Goal: Find specific page/section: Find specific page/section

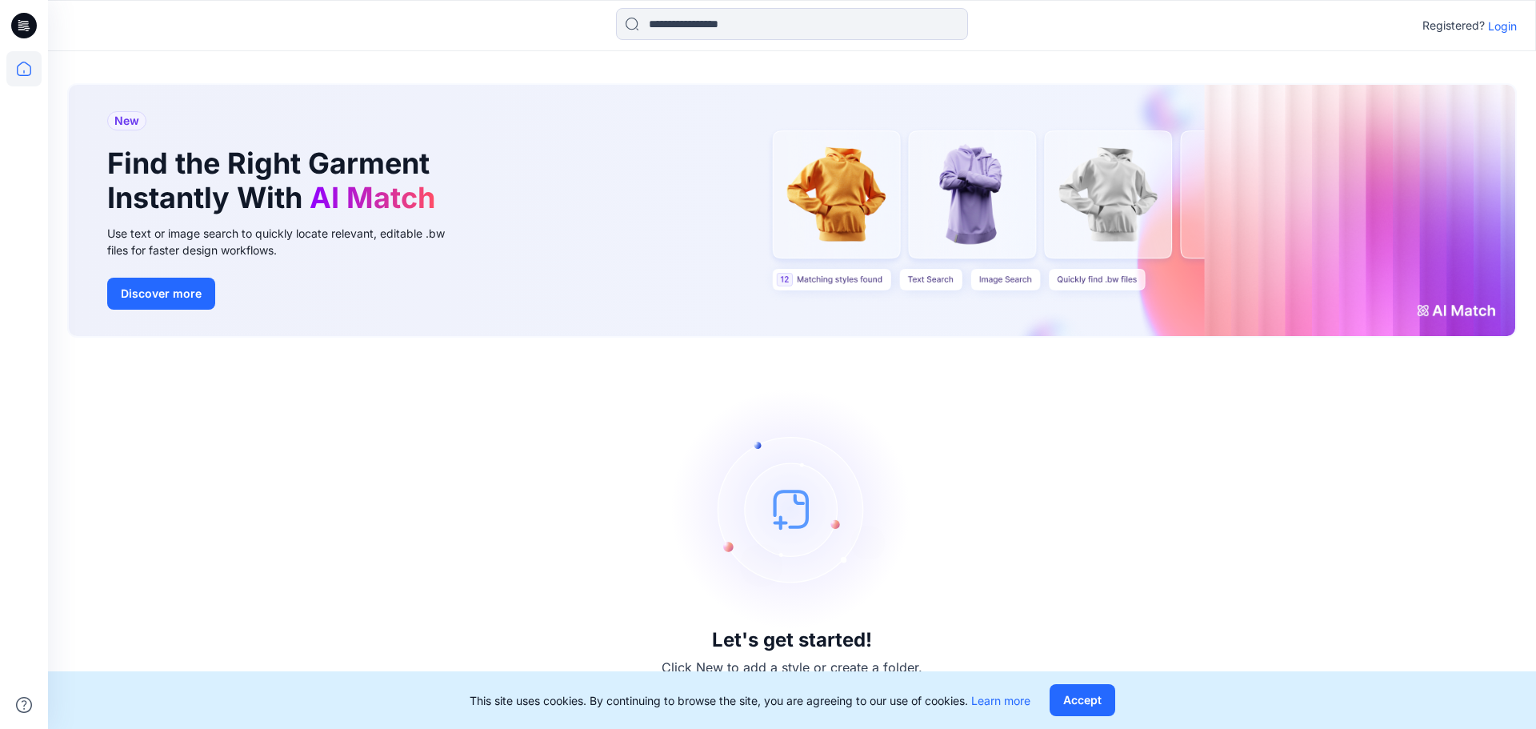
click at [1481, 30] on p "Registered?" at bounding box center [1453, 25] width 62 height 19
click at [1497, 33] on p "Login" at bounding box center [1502, 26] width 29 height 17
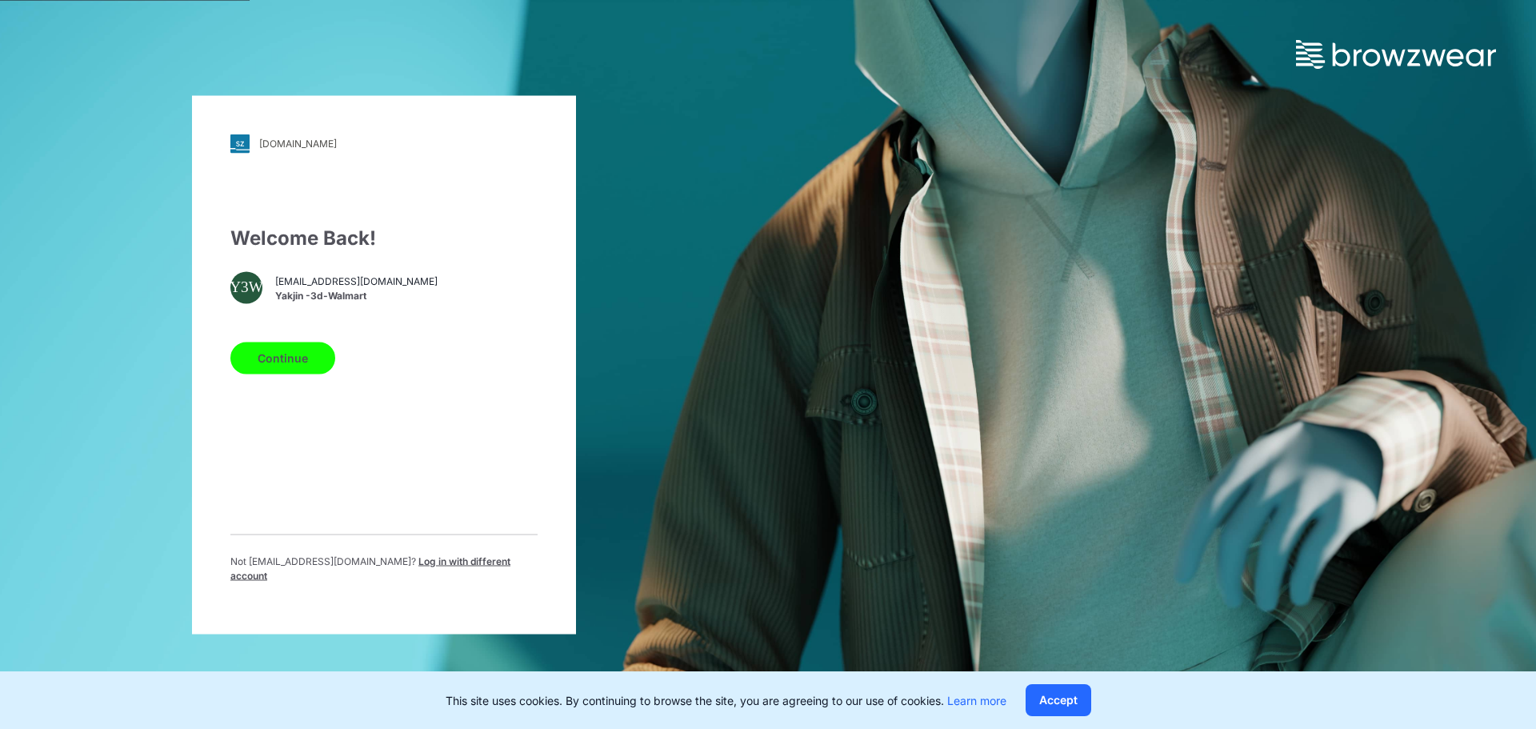
click at [296, 358] on button "Continue" at bounding box center [282, 358] width 105 height 32
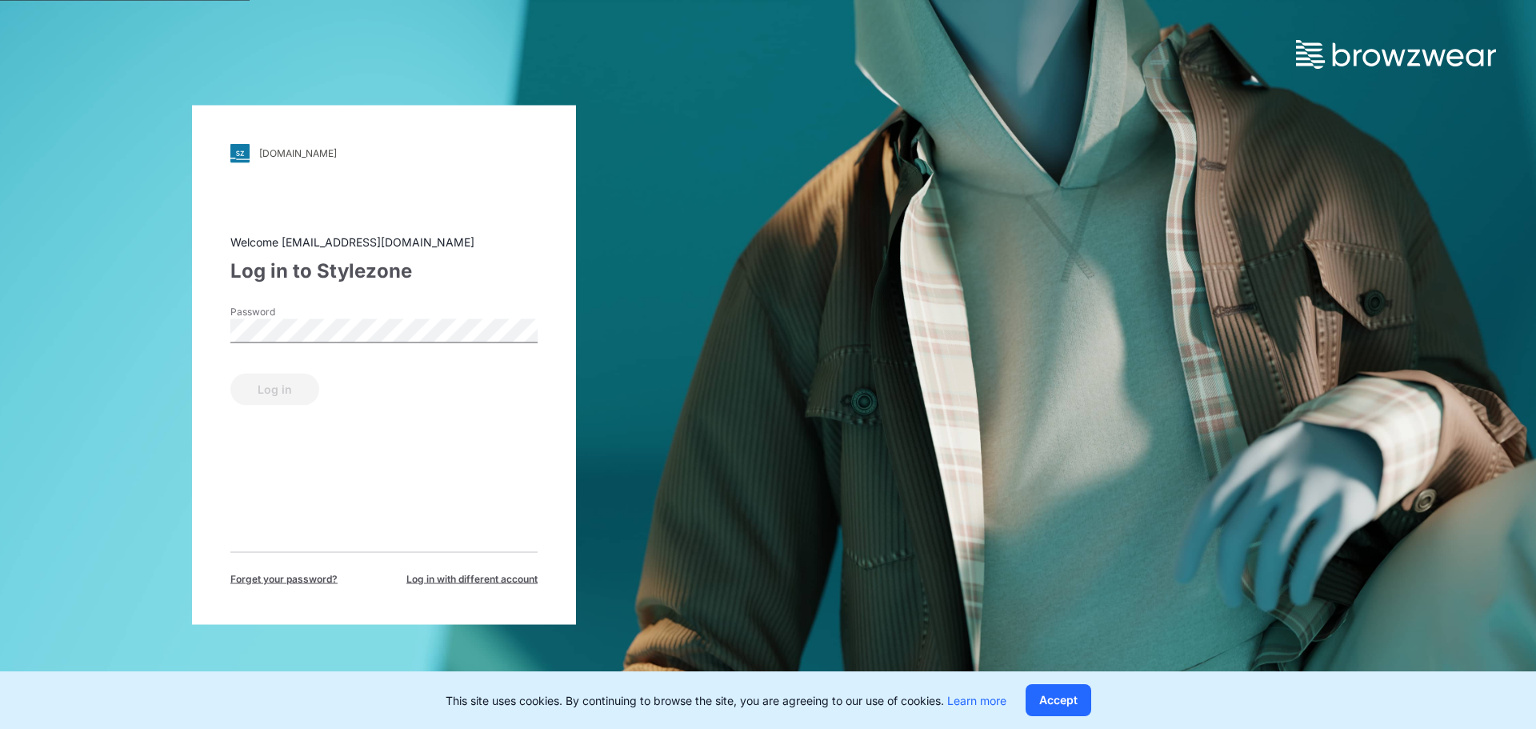
click at [318, 310] on label "Password" at bounding box center [286, 311] width 112 height 14
click at [286, 398] on button "Log in" at bounding box center [274, 389] width 89 height 32
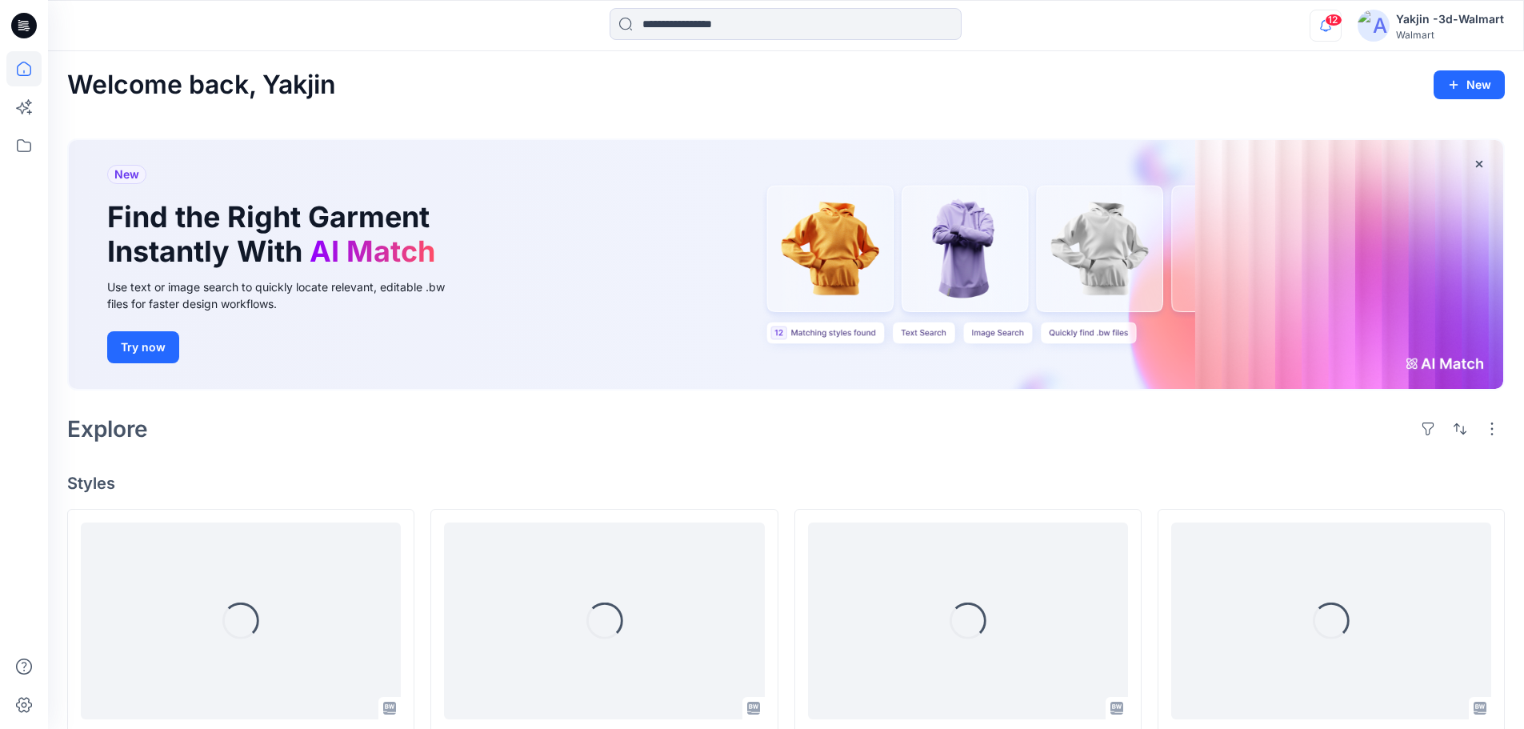
click at [1341, 26] on icon "button" at bounding box center [1325, 26] width 30 height 32
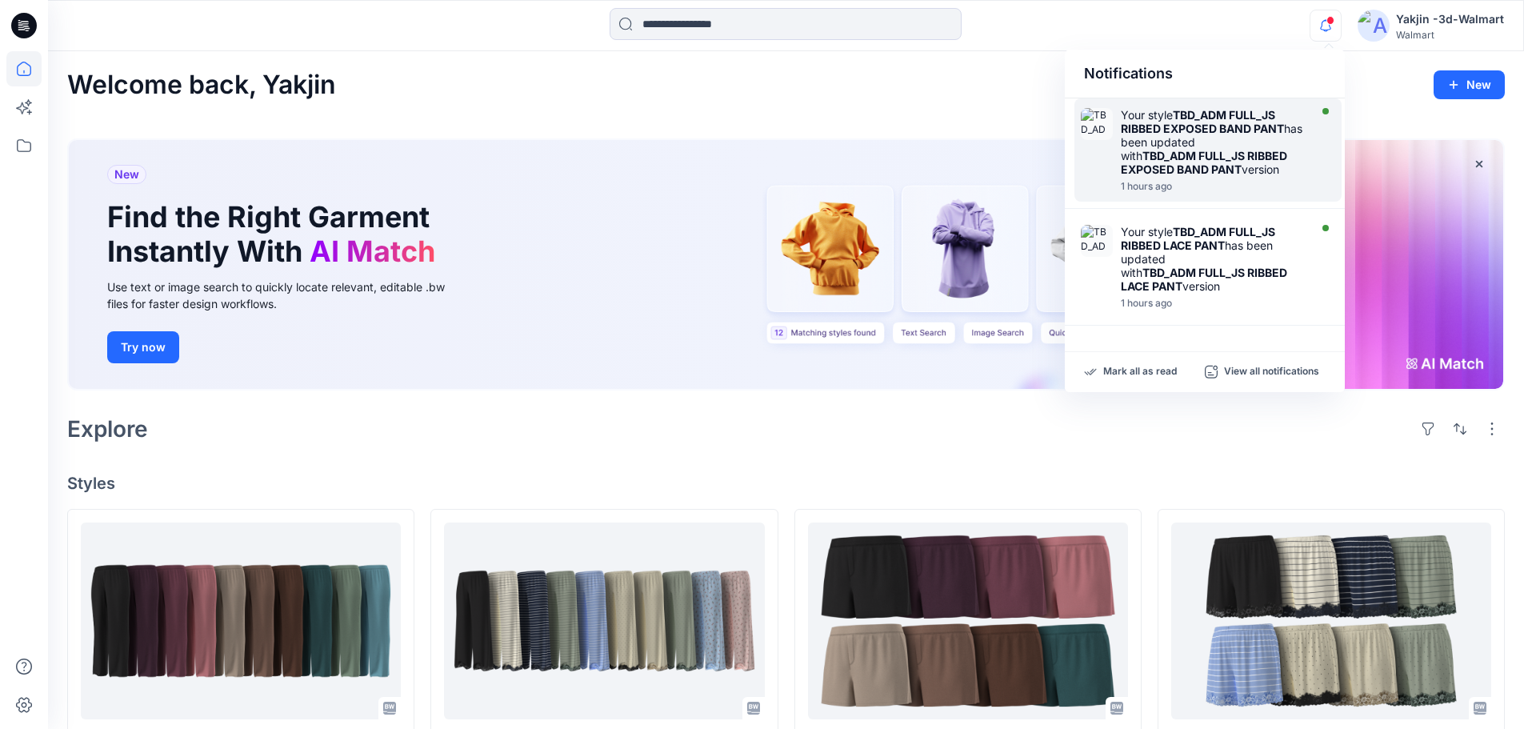
click at [1239, 180] on div "Your style TBD_ADM FULL_JS RIBBED EXPOSED BAND PANT has been updated with TBD_A…" at bounding box center [1217, 150] width 192 height 84
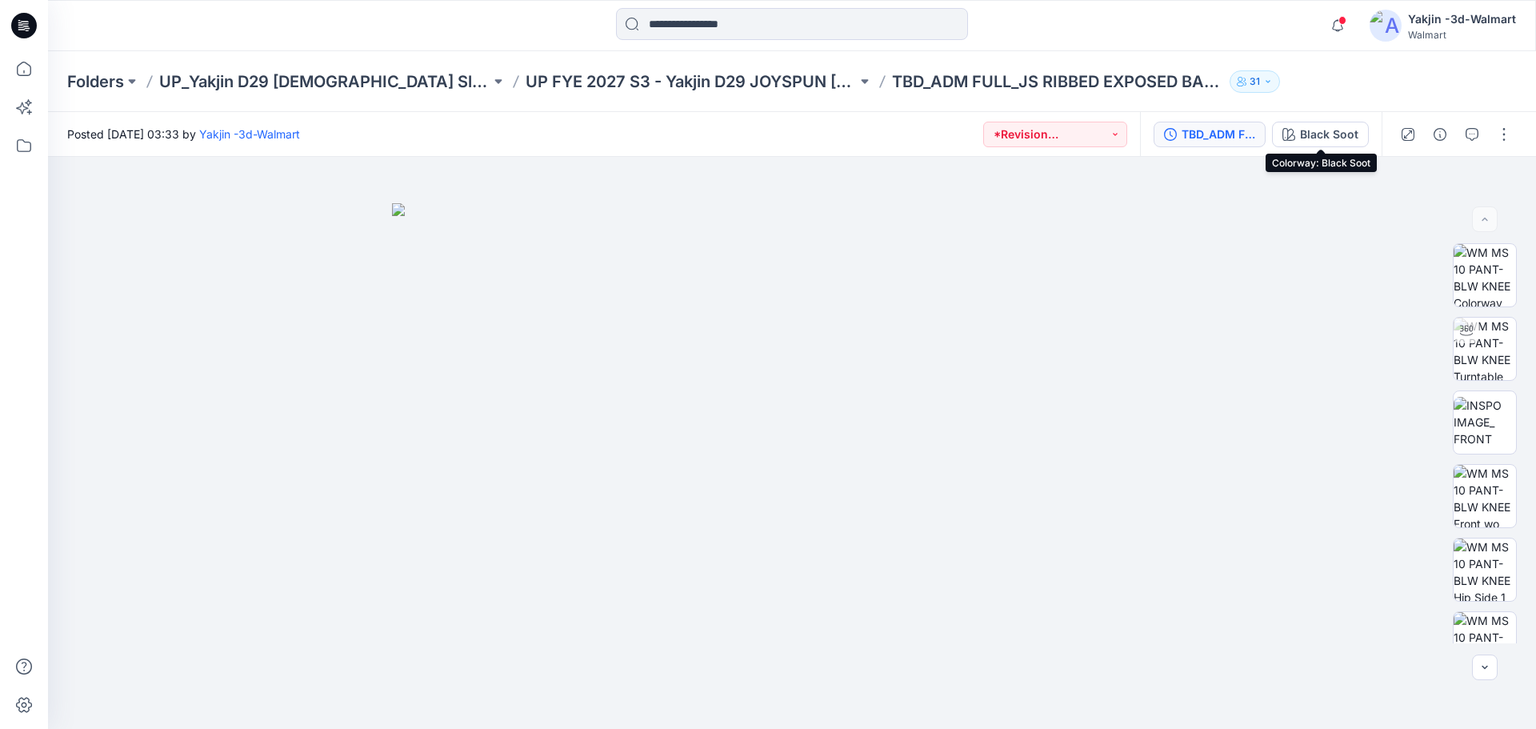
click at [1235, 134] on div "TBD_ADM FULL_JS RIBBED EXPOSED BAND PANT" at bounding box center [1219, 135] width 74 height 18
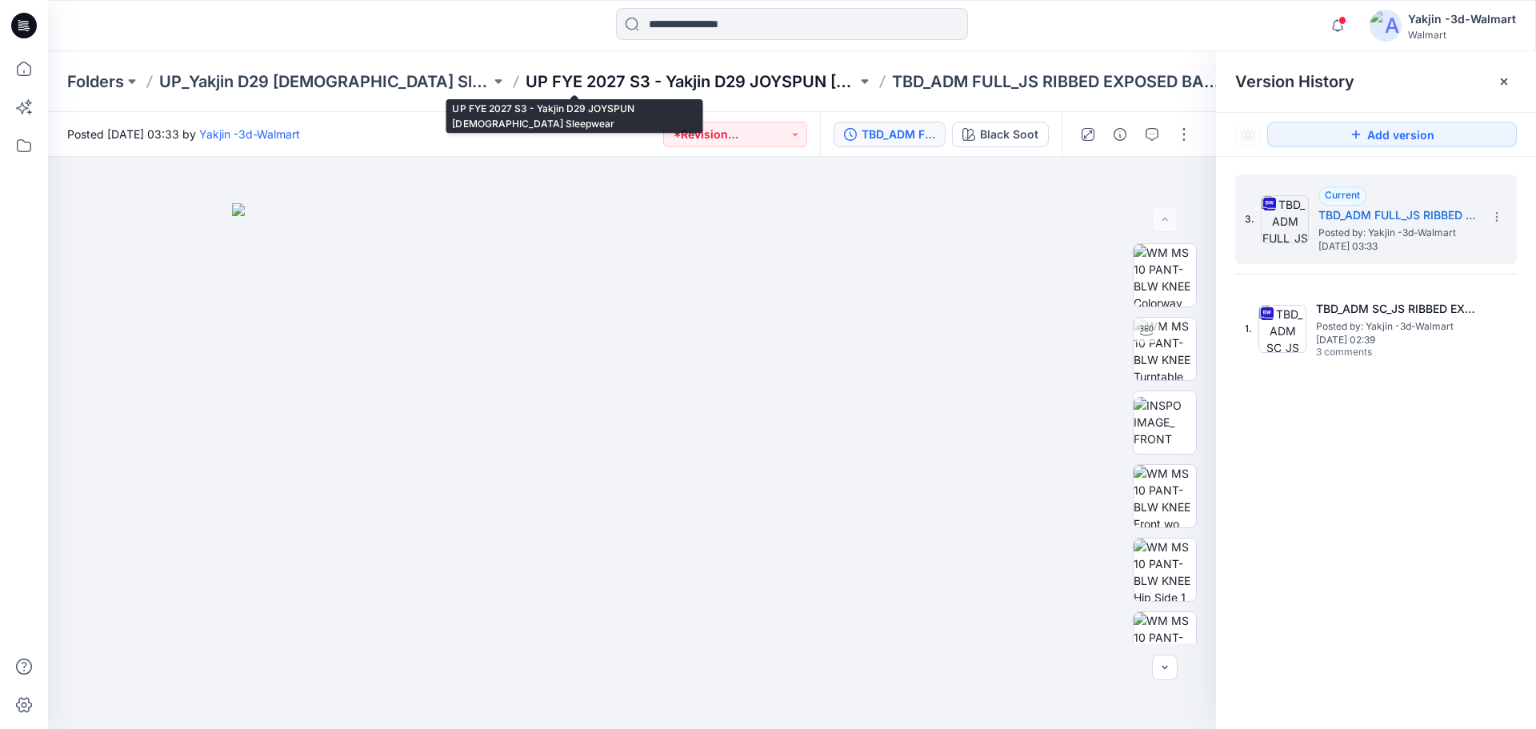
click at [664, 75] on p "UP FYE 2027 S3 - Yakjin D29 JOYSPUN [DEMOGRAPHIC_DATA] Sleepwear" at bounding box center [691, 81] width 331 height 22
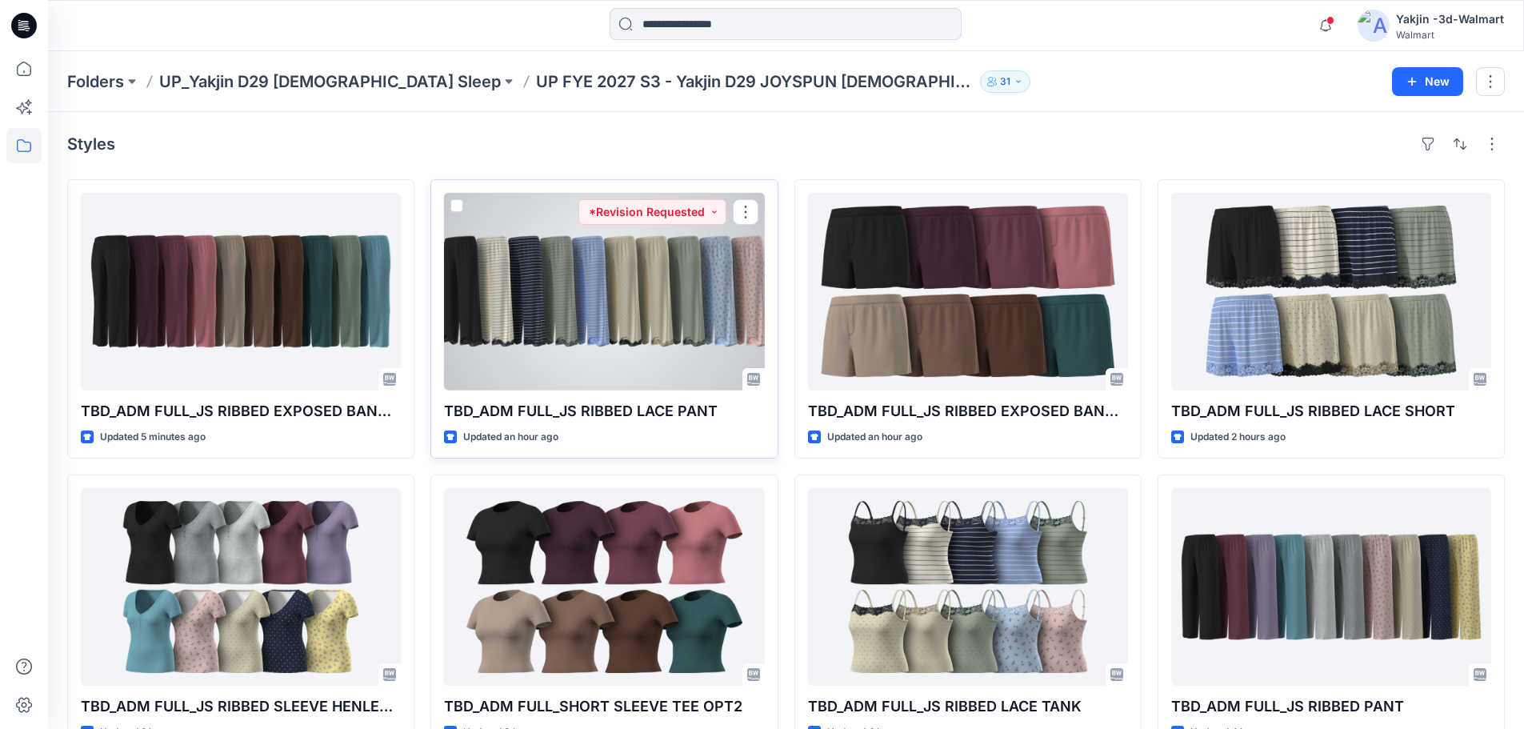
click at [672, 350] on div at bounding box center [604, 292] width 320 height 198
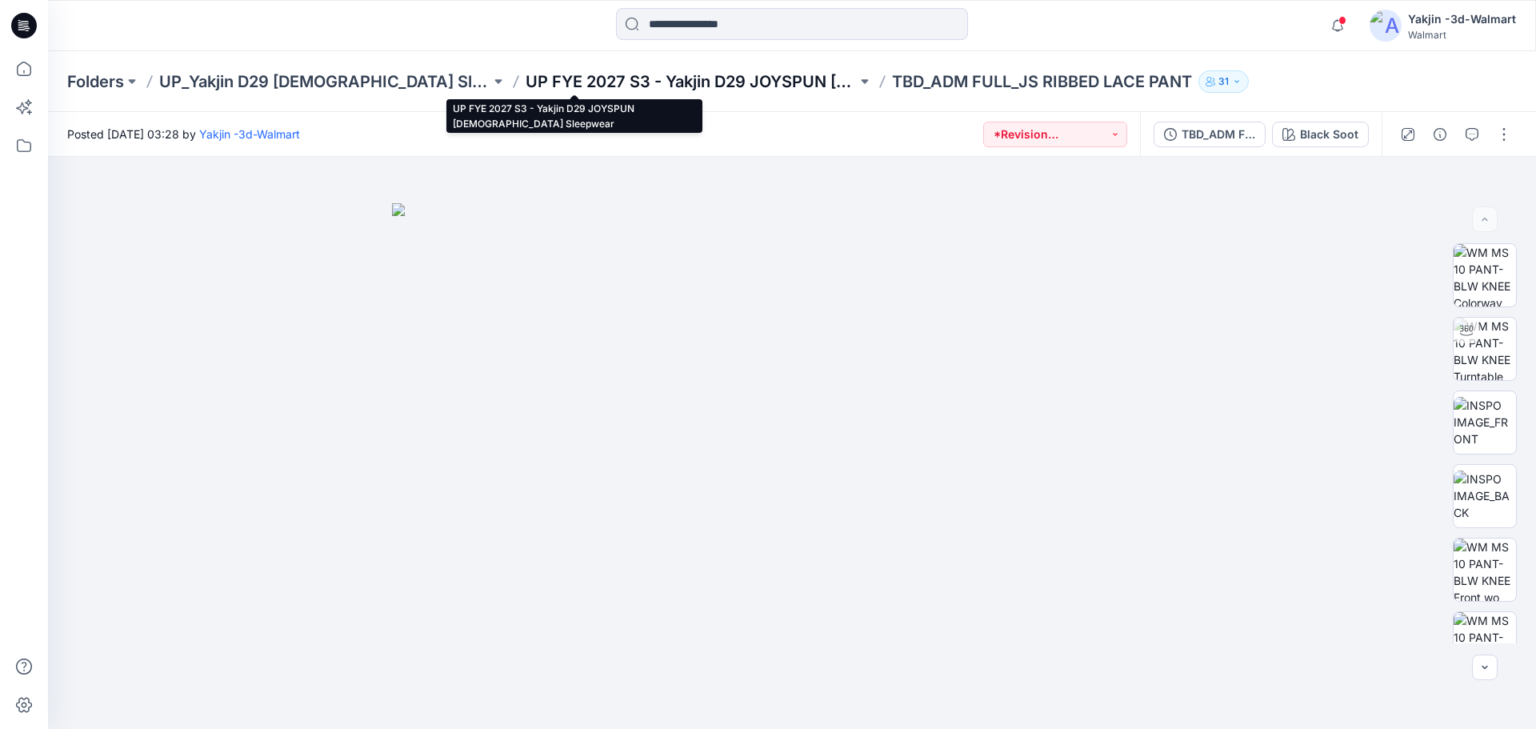
click at [653, 76] on p "UP FYE 2027 S3 - Yakjin D29 JOYSPUN [DEMOGRAPHIC_DATA] Sleepwear" at bounding box center [691, 81] width 331 height 22
